Goal: Check status

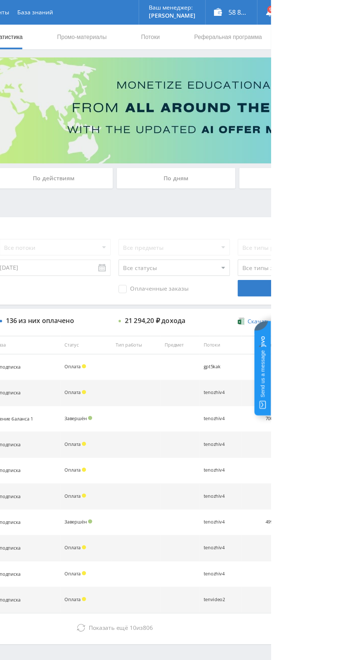
click at [251, 156] on div "По дням" at bounding box center [276, 159] width 106 height 18
click at [0, 0] on input "По дням" at bounding box center [0, 0] width 0 height 0
